Goal: Information Seeking & Learning: Learn about a topic

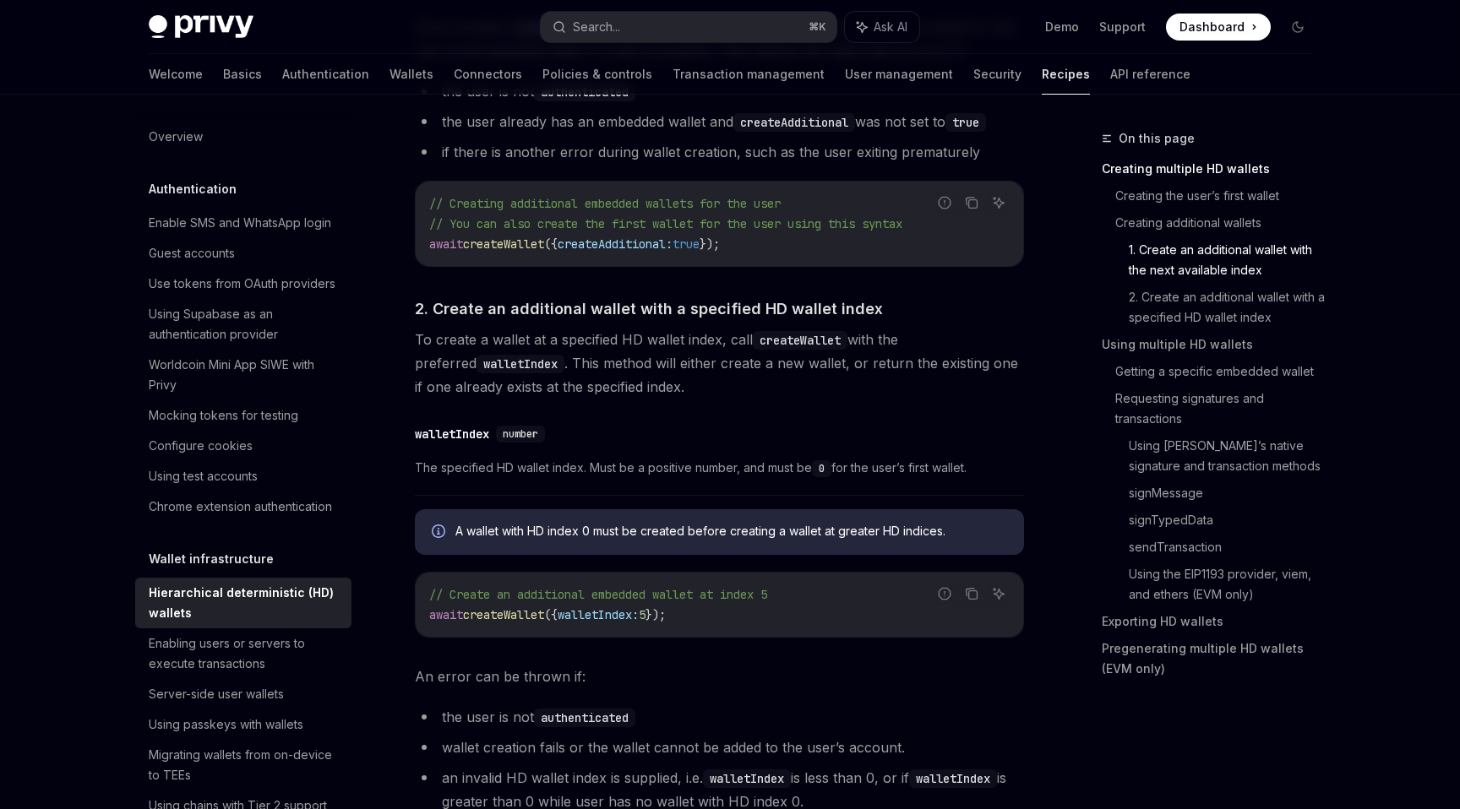
scroll to position [1259, 0]
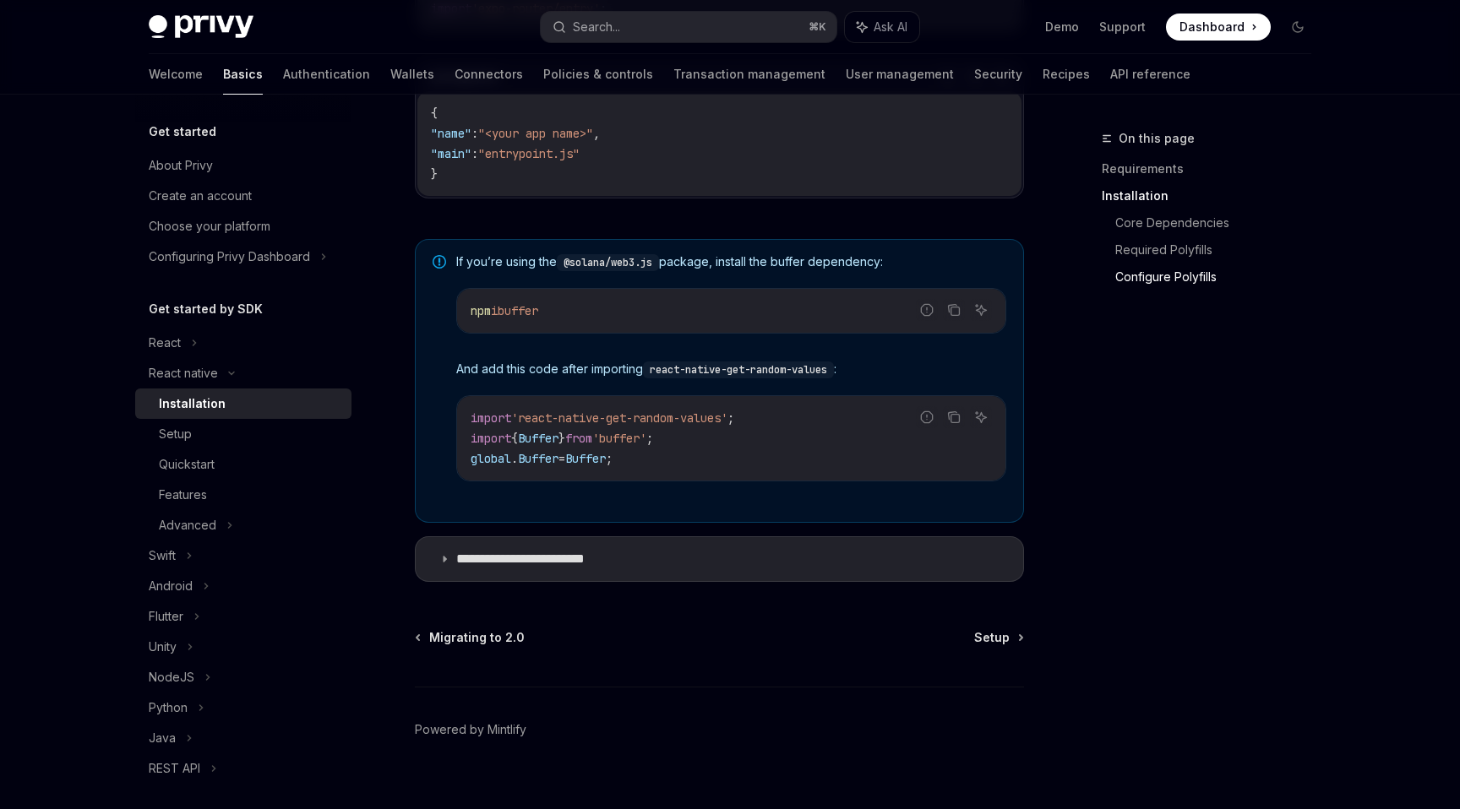
scroll to position [1181, 0]
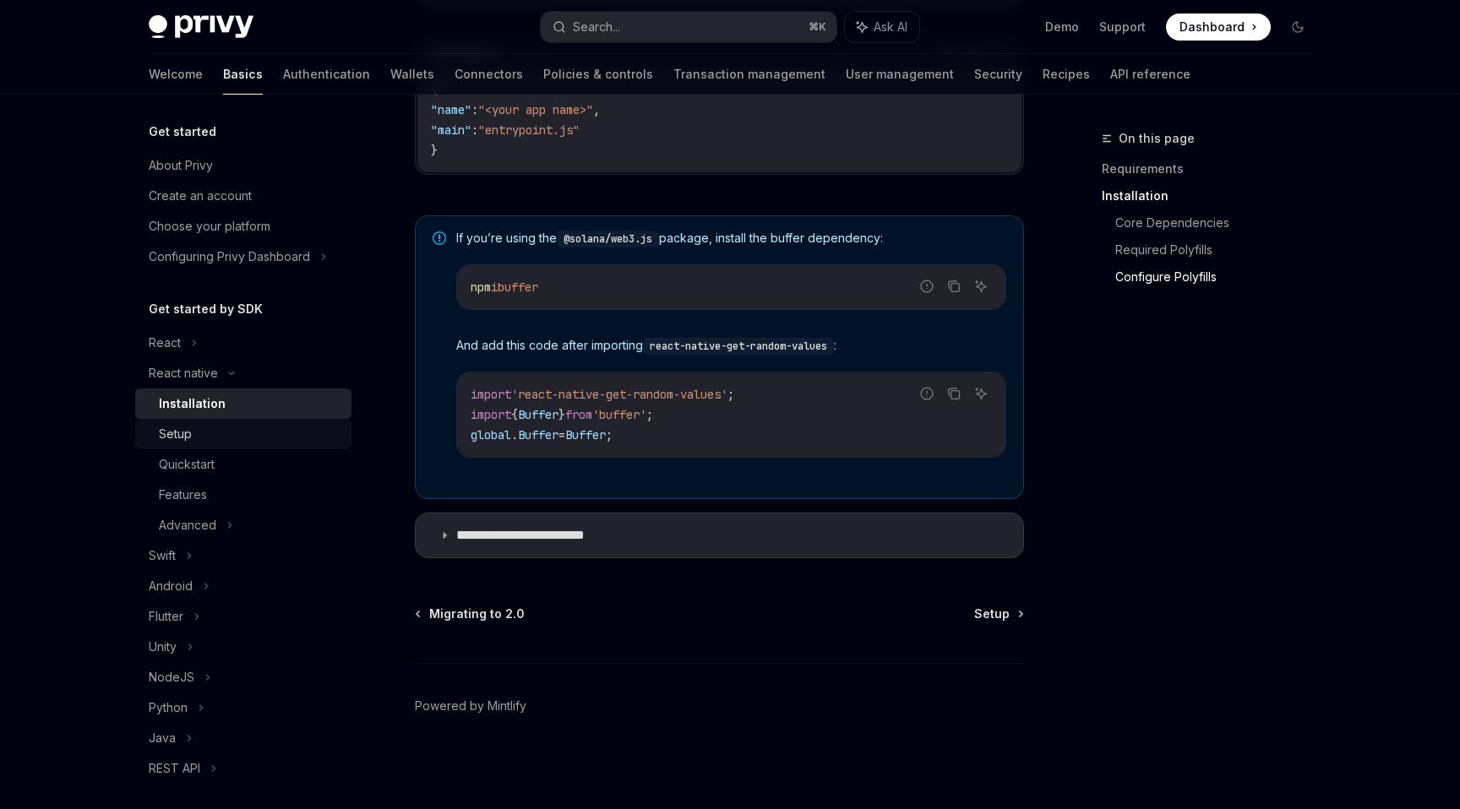
click at [250, 425] on div "Setup" at bounding box center [250, 434] width 182 height 20
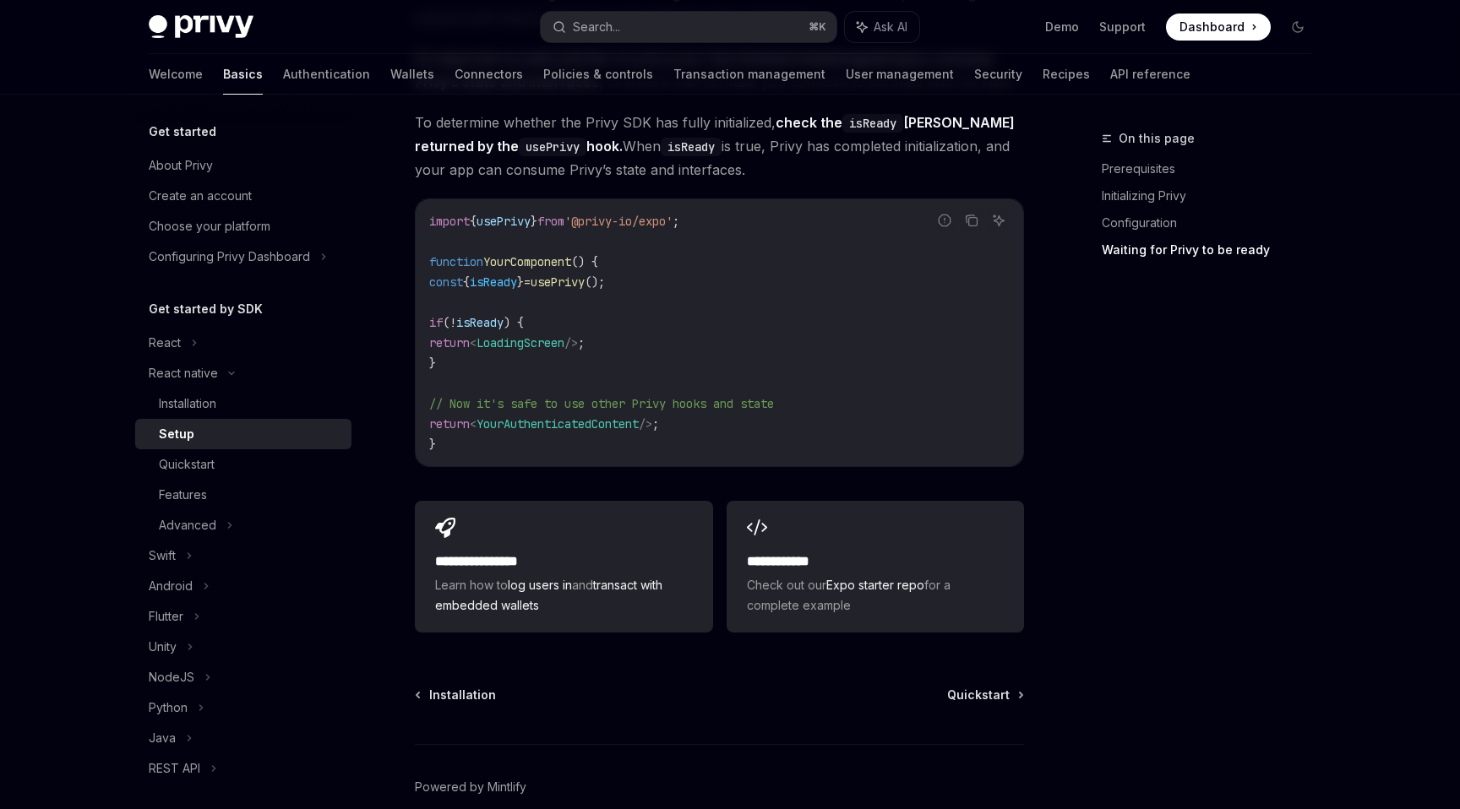
scroll to position [1420, 0]
click at [269, 494] on div "Features" at bounding box center [250, 495] width 182 height 20
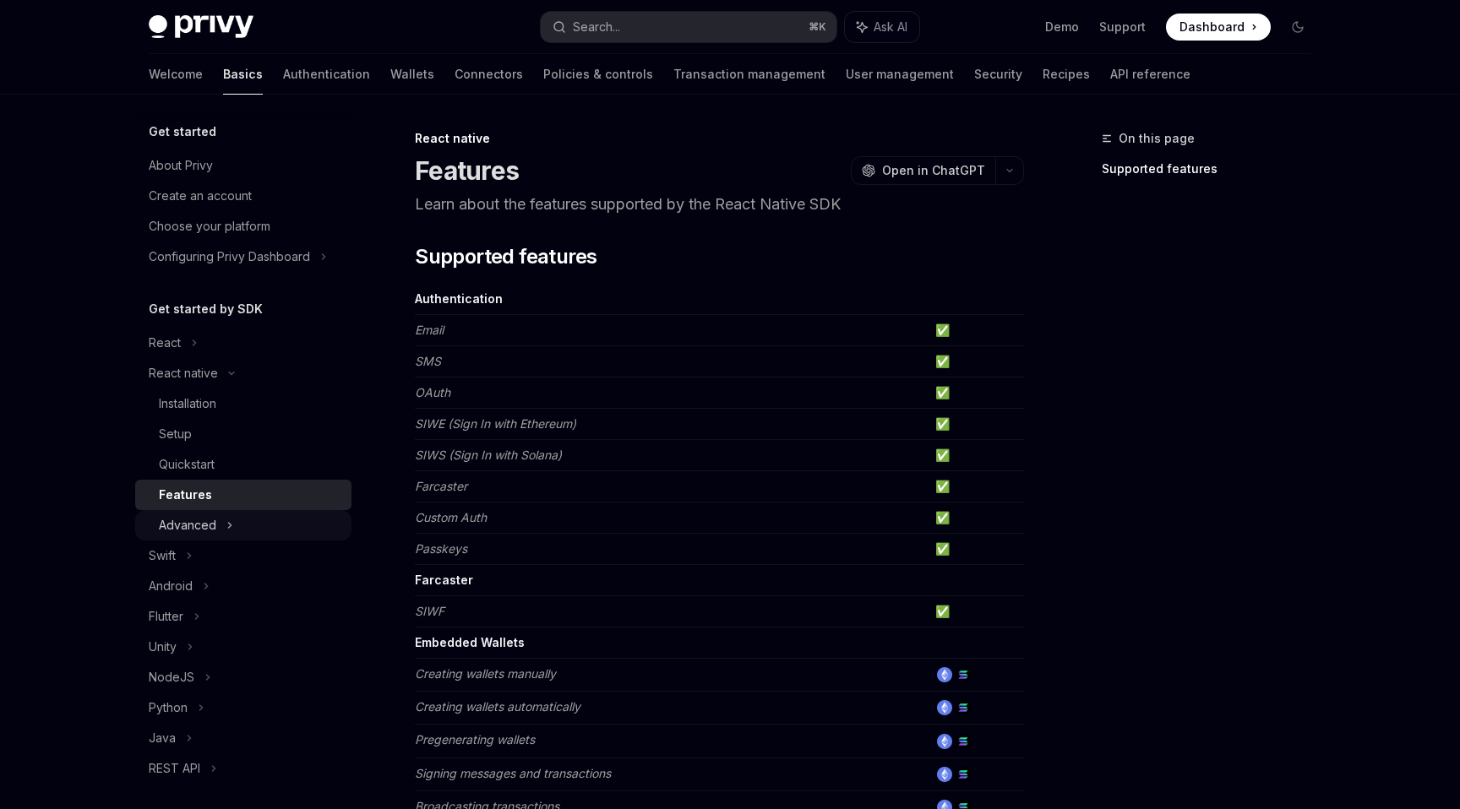
click at [243, 531] on div "Advanced" at bounding box center [243, 525] width 216 height 30
type textarea "*"
